Goal: Task Accomplishment & Management: Use online tool/utility

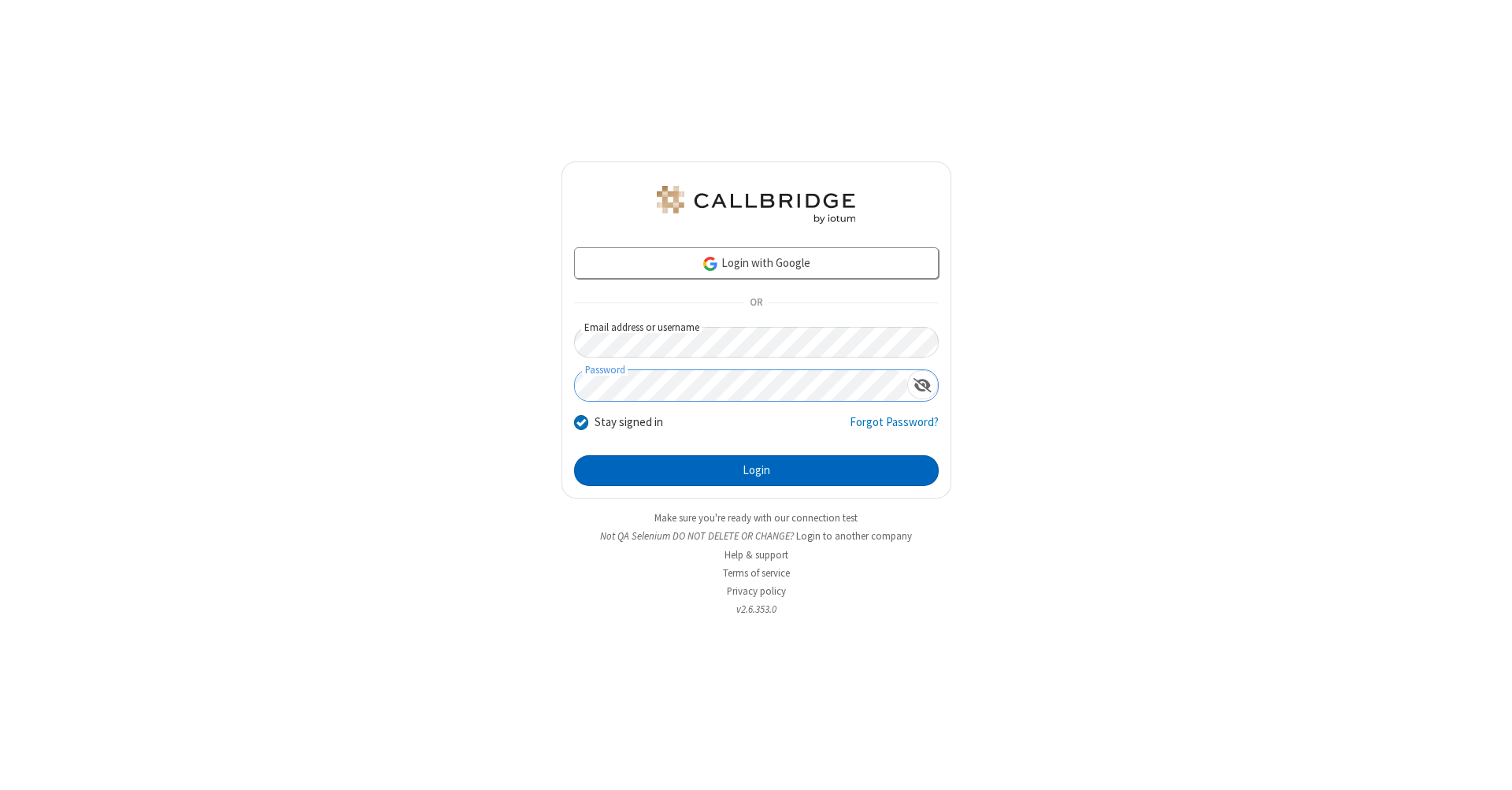
click at [756, 471] on button "Login" at bounding box center [756, 471] width 365 height 32
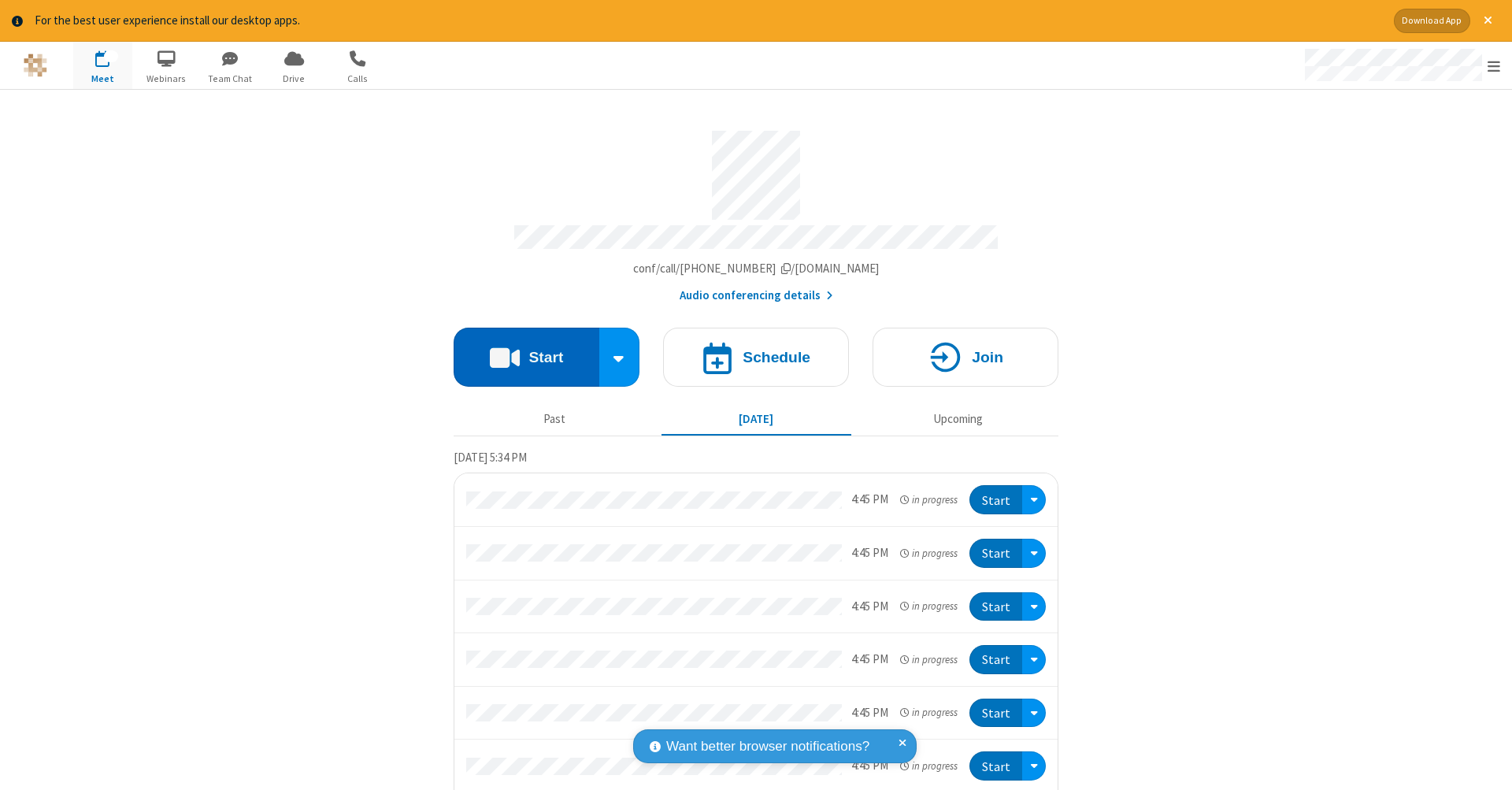
click at [520, 349] on button "Start" at bounding box center [526, 357] width 146 height 59
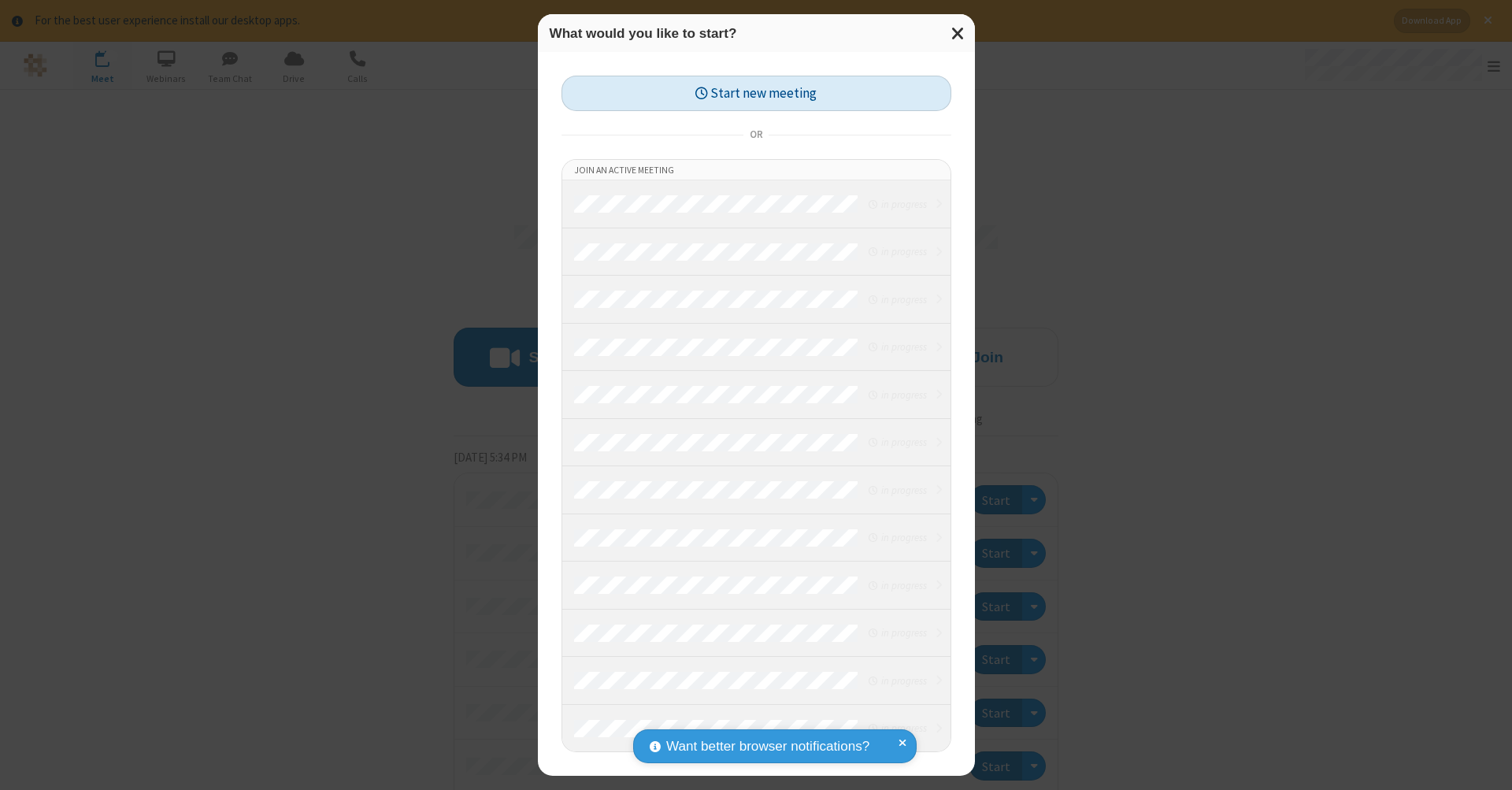
click at [756, 93] on button "Start new meeting" at bounding box center [756, 93] width 390 height 35
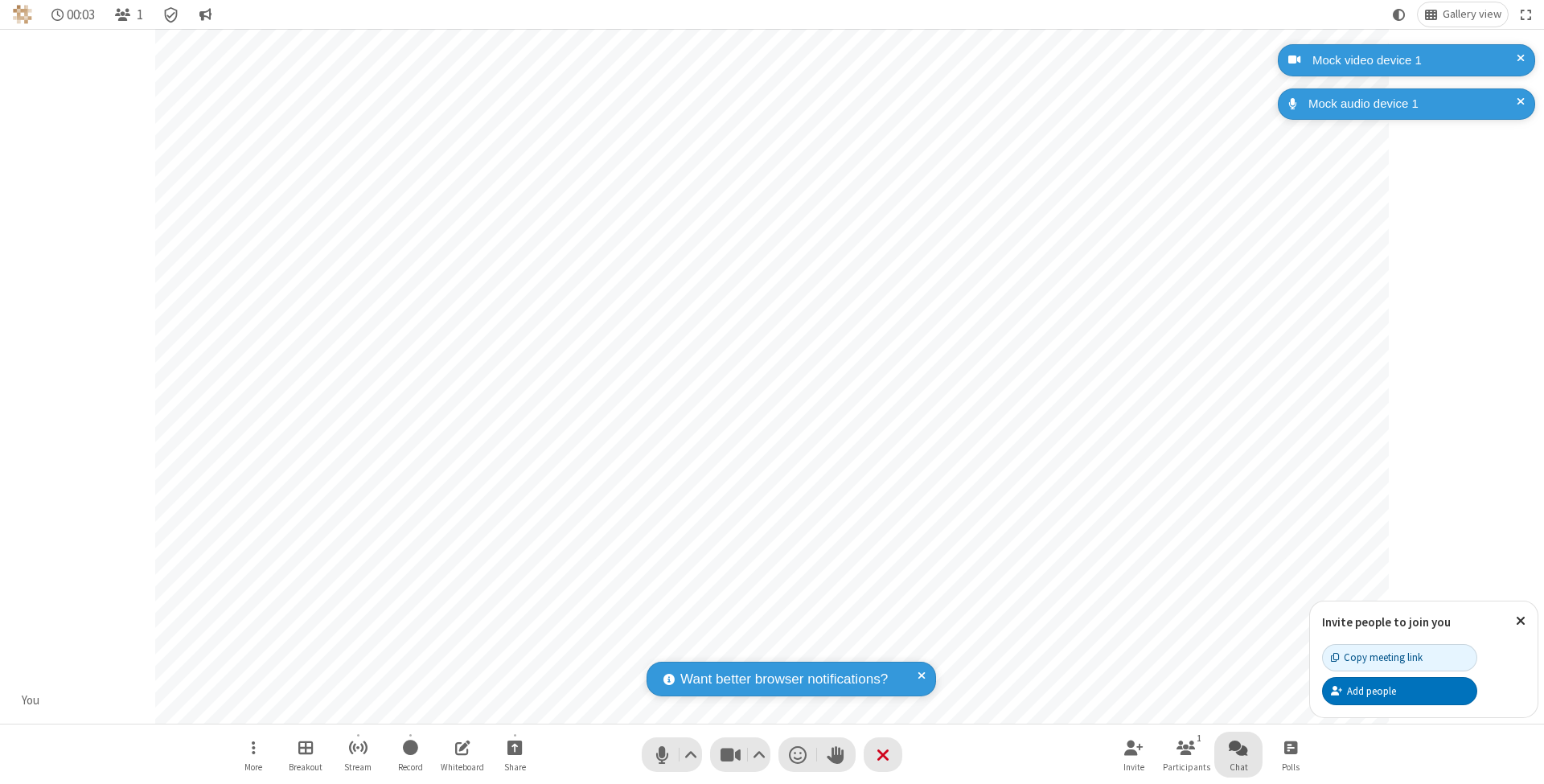
click at [1238, 747] on span "Open chat" at bounding box center [1238, 747] width 19 height 20
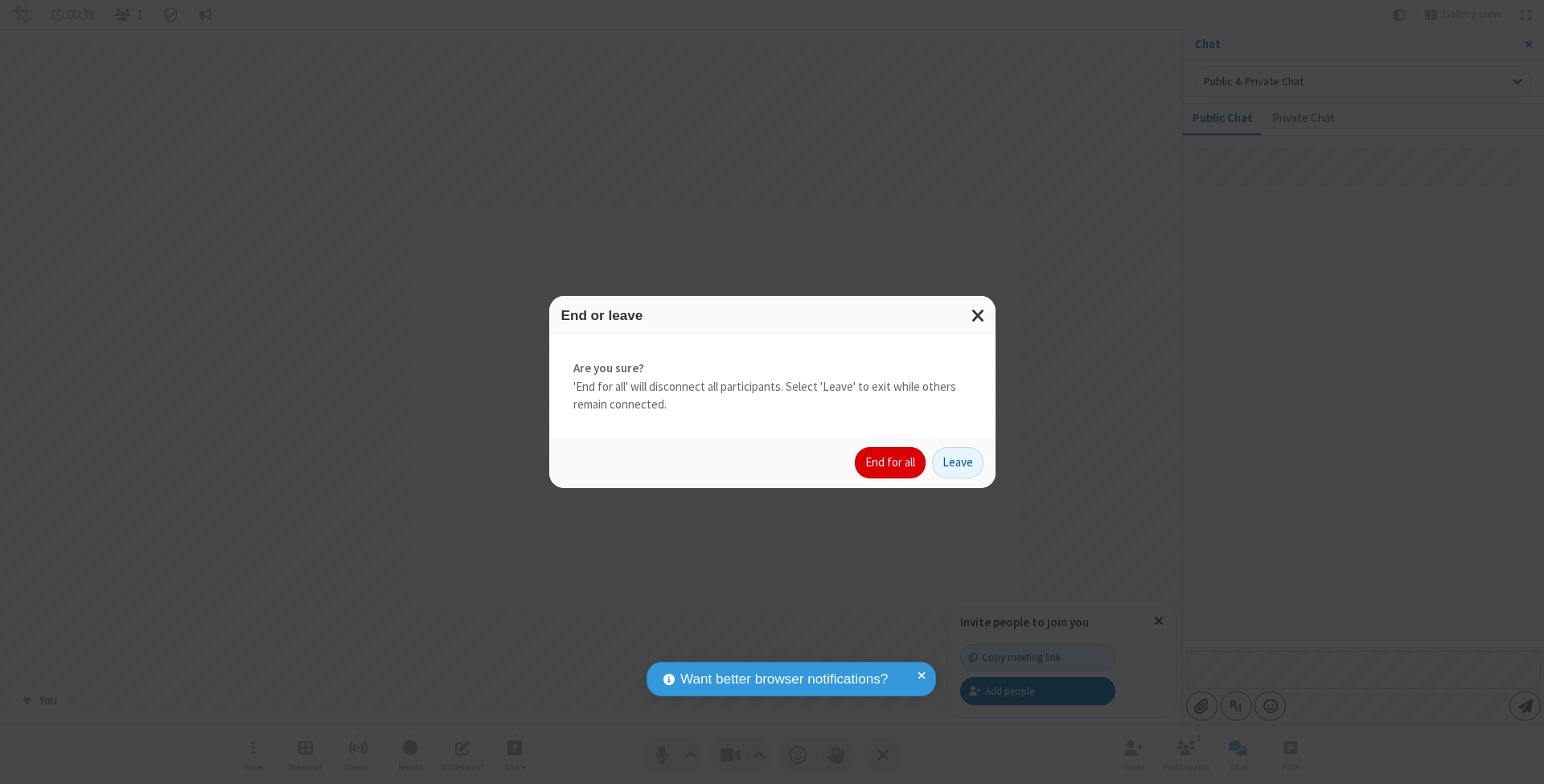
click at [891, 461] on button "End for all" at bounding box center [890, 463] width 71 height 32
